Goal: Task Accomplishment & Management: Use online tool/utility

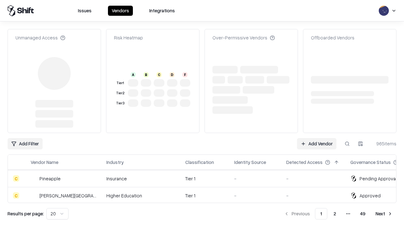
click at [316, 138] on link "Add Vendor" at bounding box center [316, 143] width 39 height 11
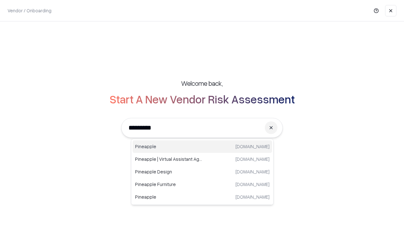
click at [202, 147] on div "Pineapple [DOMAIN_NAME]" at bounding box center [202, 146] width 139 height 13
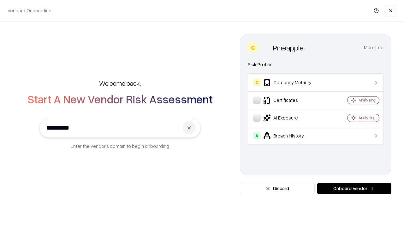
type input "*********"
click at [354, 189] on button "Onboard Vendor" at bounding box center [354, 188] width 74 height 11
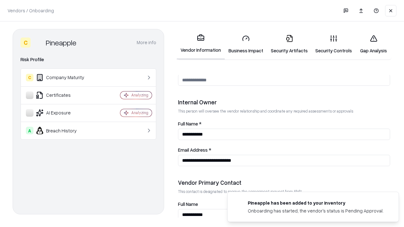
scroll to position [327, 0]
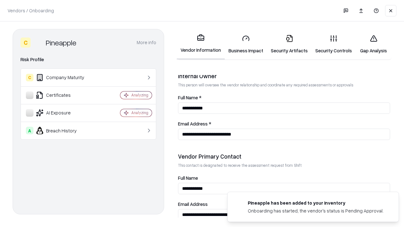
click at [246, 44] on link "Business Impact" at bounding box center [246, 44] width 42 height 29
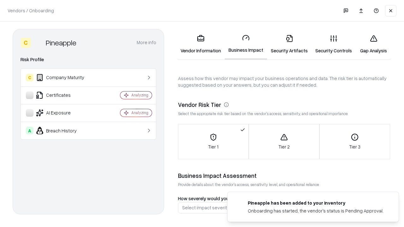
click at [373, 44] on link "Gap Analysis" at bounding box center [374, 44] width 36 height 29
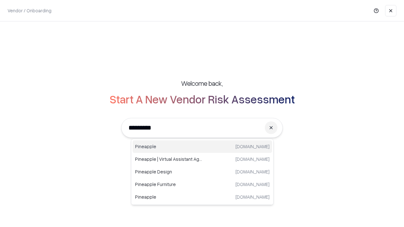
click at [202, 147] on div "Pineapple [DOMAIN_NAME]" at bounding box center [202, 146] width 139 height 13
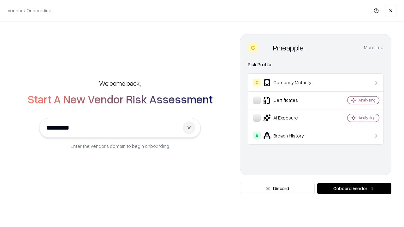
type input "*********"
click at [354, 189] on button "Onboard Vendor" at bounding box center [354, 188] width 74 height 11
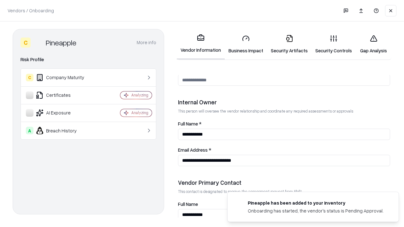
scroll to position [327, 0]
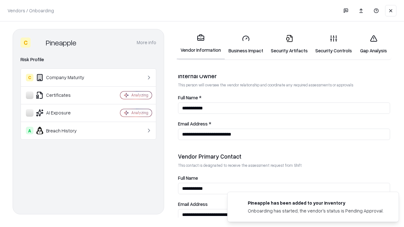
click at [373, 44] on link "Gap Analysis" at bounding box center [374, 44] width 36 height 29
